Goal: Use online tool/utility: Utilize a website feature to perform a specific function

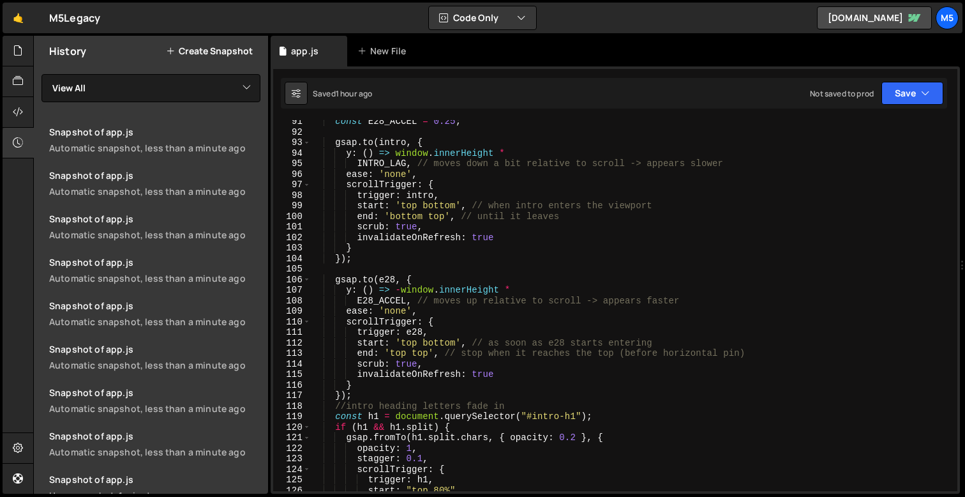
scroll to position [952, 0]
click at [375, 278] on div "const E28_ACCEL = 0.25 ; gsap . to ( intro , { y : ( ) => window . innerHeight …" at bounding box center [631, 312] width 641 height 392
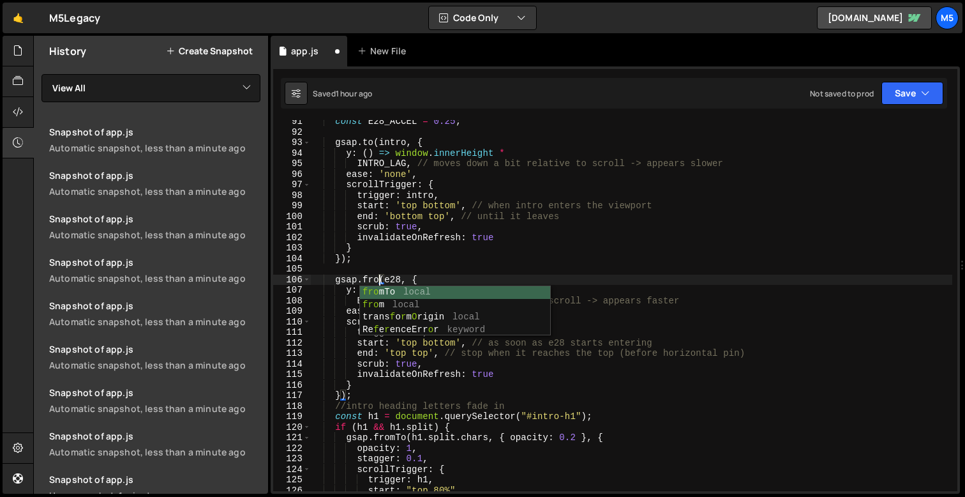
scroll to position [0, 4]
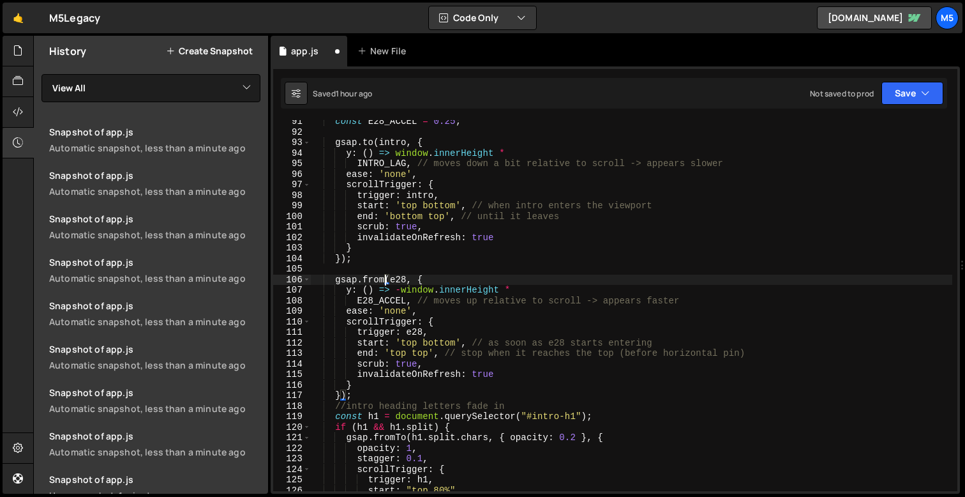
click at [400, 293] on div "const E28_ACCEL = 0.25 ; gsap . to ( intro , { y : ( ) => window . innerHeight …" at bounding box center [631, 312] width 641 height 392
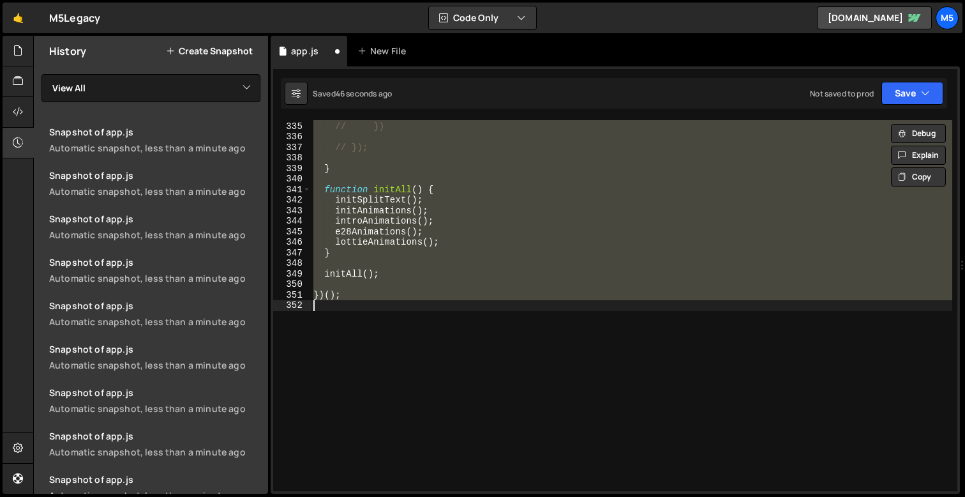
scroll to position [931, 0]
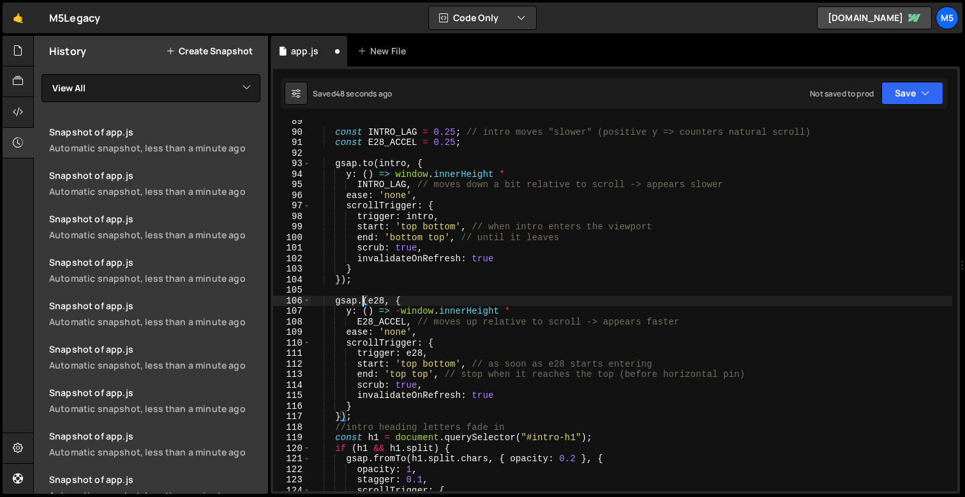
type textarea "[DOMAIN_NAME](e28, {"
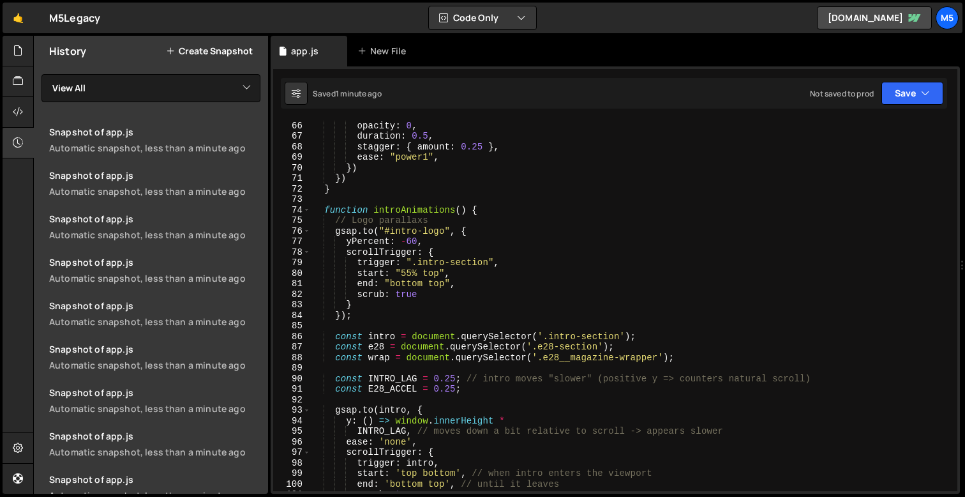
scroll to position [697, 0]
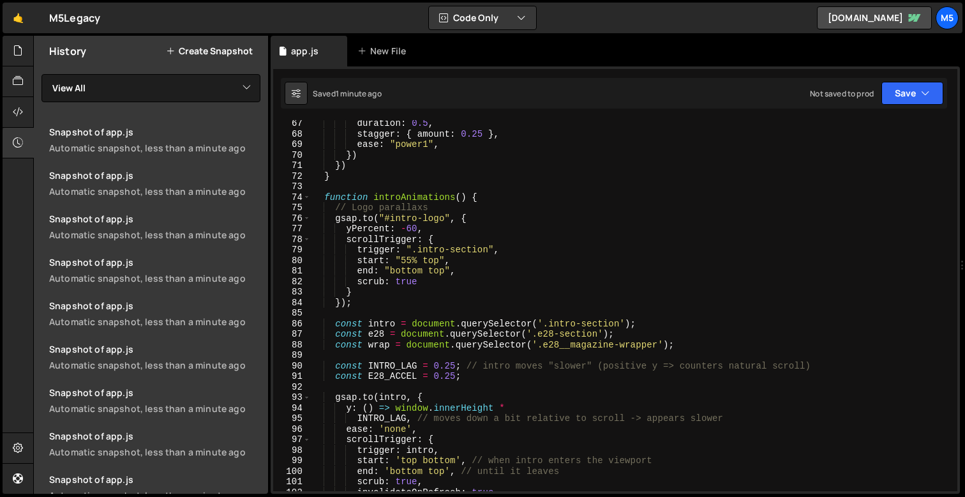
click at [489, 191] on div "duration : 0.5 , stagger : { amount : 0.25 } , ease : "power1" , }) }) } functi…" at bounding box center [631, 314] width 641 height 392
click at [511, 199] on div "duration : 0.5 , stagger : { amount : 0.25 } , ease : "power1" , }) }) } functi…" at bounding box center [631, 314] width 641 height 392
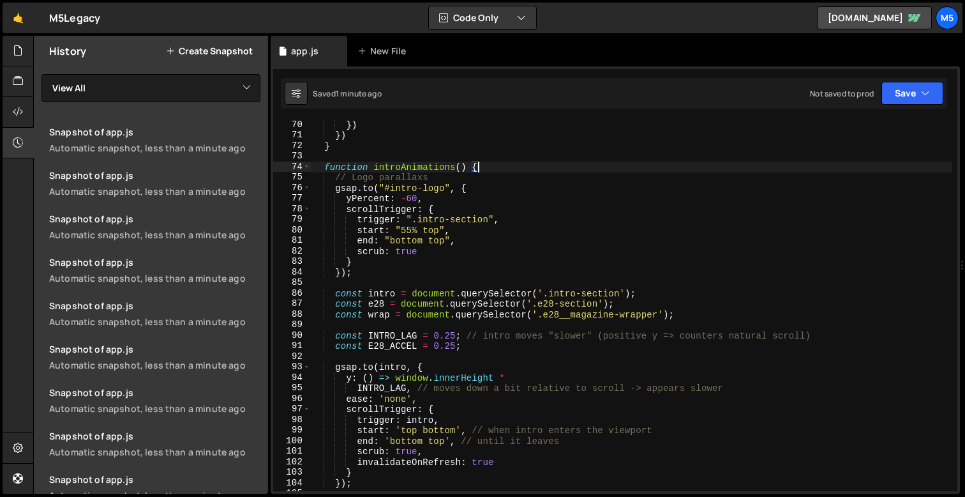
scroll to position [728, 0]
click at [681, 318] on div "}) }) } function introAnimations ( ) { // Logo parallaxs gsap . to ( "#intro-lo…" at bounding box center [631, 314] width 641 height 392
type textarea "const wrap = document.querySelector('.e28__magazine-wrapper');"
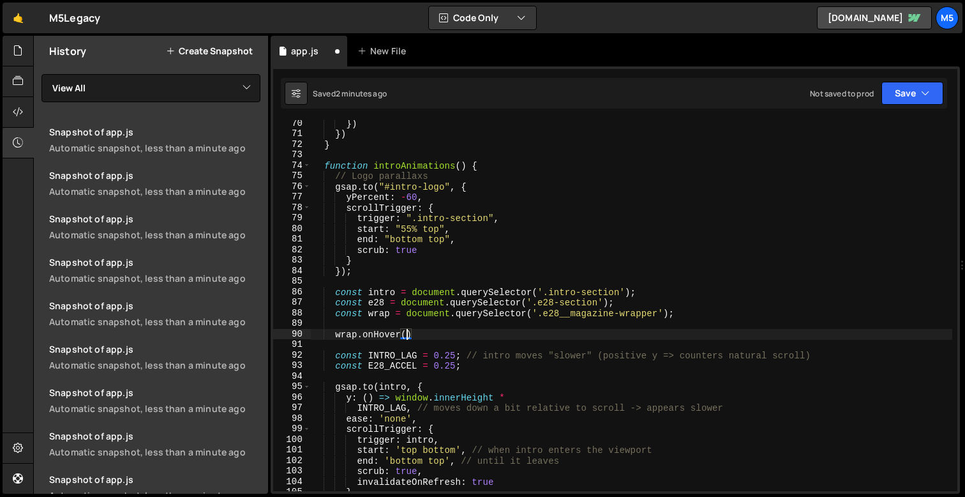
scroll to position [0, 6]
type textarea "wrap.onHover(()=> {)"
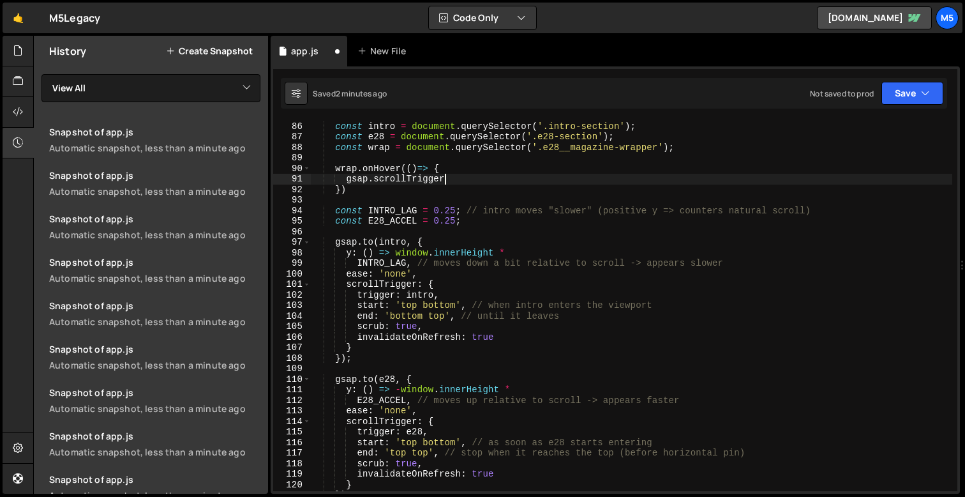
scroll to position [894, 0]
drag, startPoint x: 456, startPoint y: 181, endPoint x: 347, endPoint y: 181, distance: 109.2
click at [347, 181] on div "const intro = document . querySelector ( '.intro-section' ) ; const e28 = docum…" at bounding box center [631, 306] width 641 height 392
paste textarea "ScrollTrigger.refresh();"
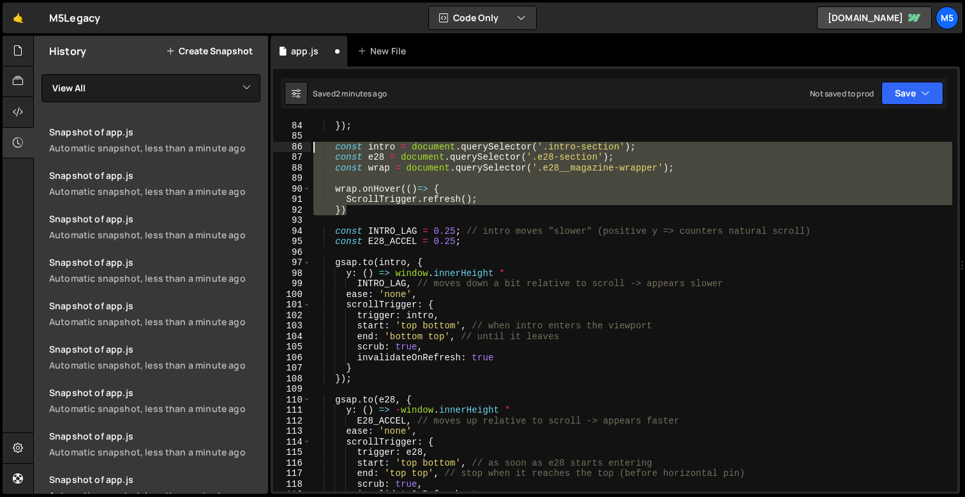
drag, startPoint x: 369, startPoint y: 211, endPoint x: 313, endPoint y: 145, distance: 86.5
click at [313, 145] on div "} }) ; const intro = document . querySelector ( '.intro-section' ) ; const e28 …" at bounding box center [631, 306] width 641 height 392
click at [379, 211] on div "} }) ; const intro = document . querySelector ( '.intro-section' ) ; const e28 …" at bounding box center [631, 306] width 641 height 392
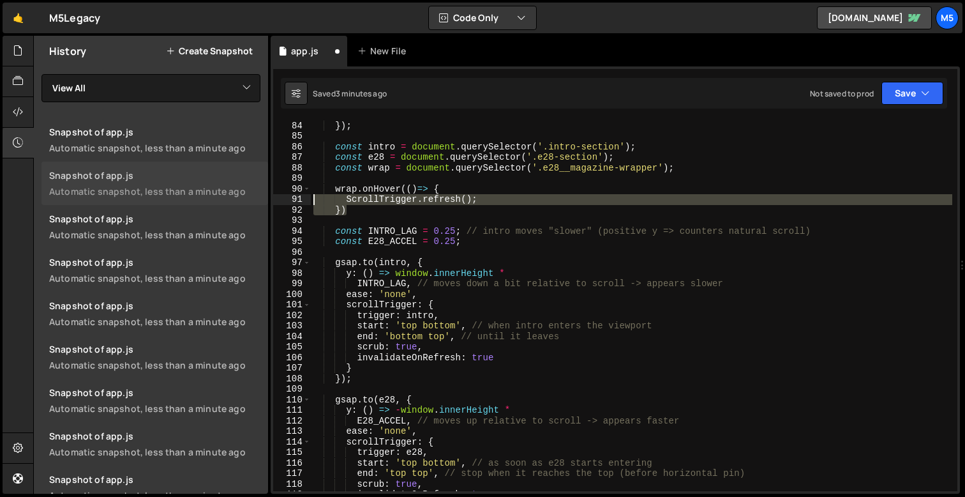
drag, startPoint x: 368, startPoint y: 211, endPoint x: 258, endPoint y: 191, distance: 111.4
click at [257, 191] on div "Files New File Javascript files 1 app.js 0 CSS files Copy share link Edit File …" at bounding box center [499, 265] width 932 height 458
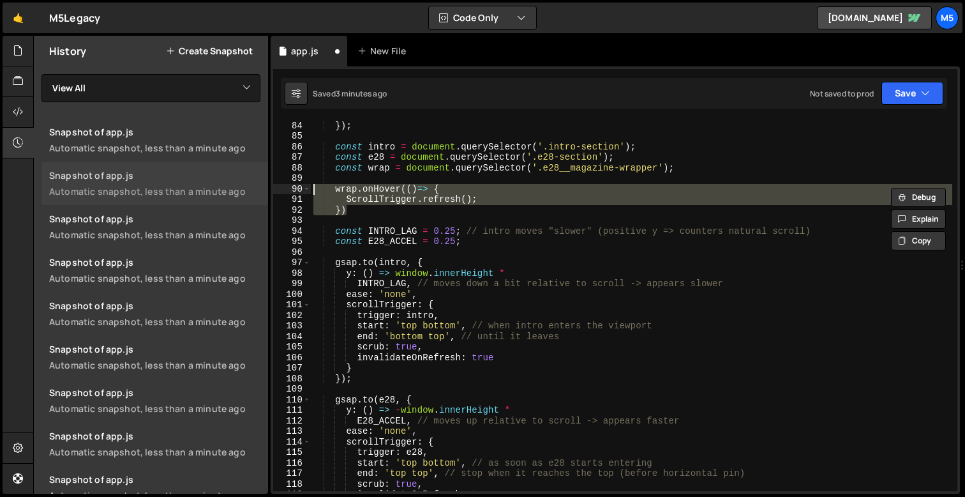
paste textarea "wrap.onmouseenter = () =>"
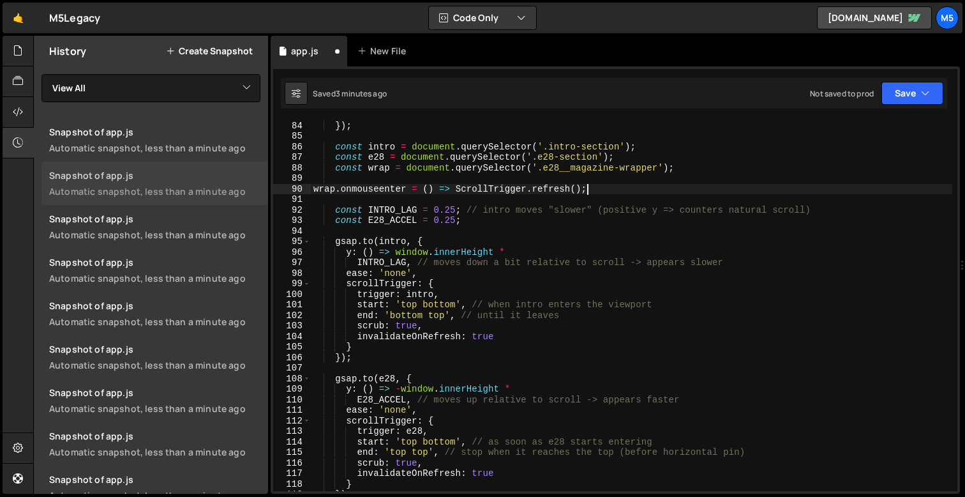
type textarea "wrap.onmouseenter = () => ScrollTrigger.refresh();"
